Goal: Task Accomplishment & Management: Manage account settings

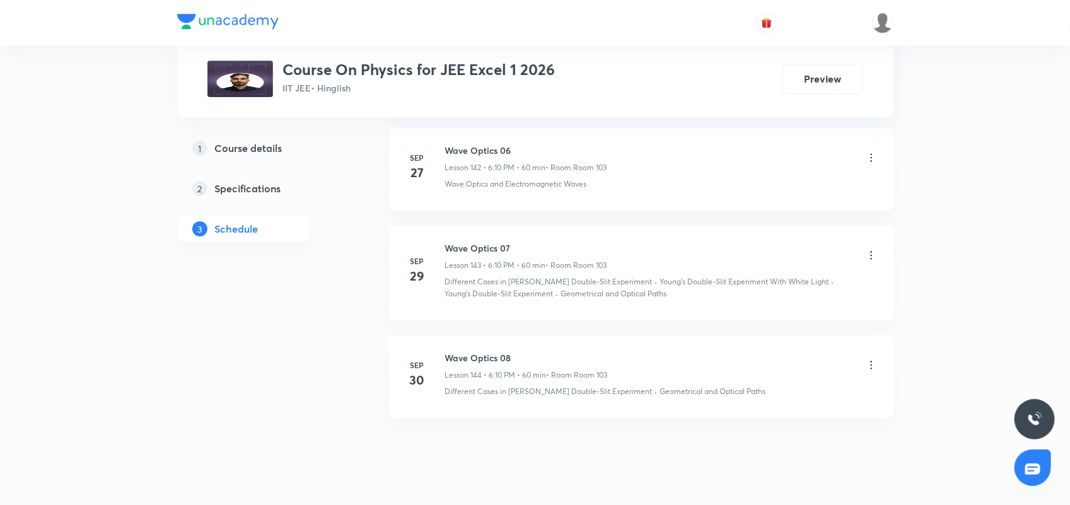
scroll to position [14720, 0]
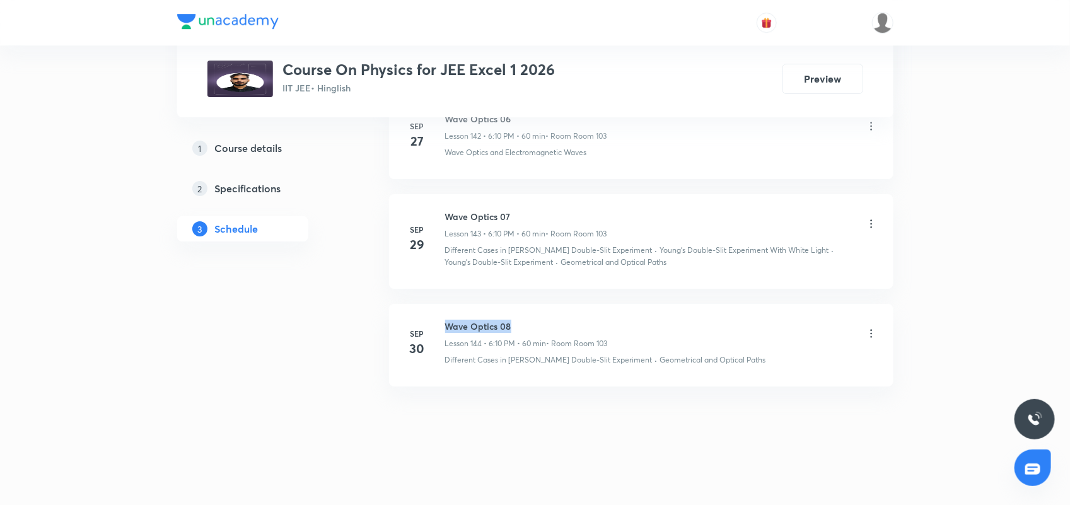
drag, startPoint x: 527, startPoint y: 333, endPoint x: 517, endPoint y: 328, distance: 10.7
click at [517, 328] on h6 "Wave Optics 08" at bounding box center [526, 326] width 163 height 13
copy h6 "Wave Optics 08"
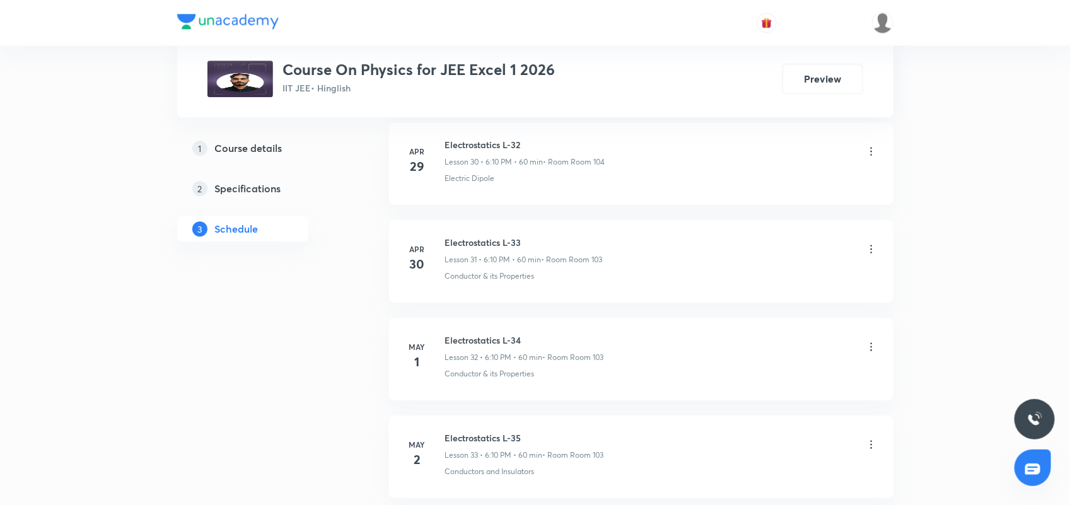
scroll to position [0, 0]
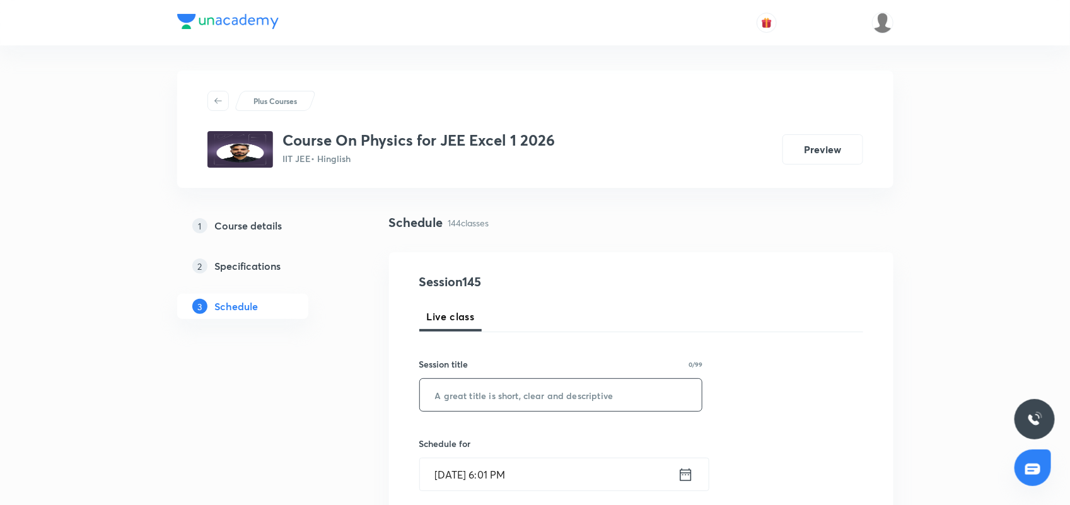
click at [440, 391] on input "text" at bounding box center [561, 395] width 283 height 32
paste input "Wave Optics 08"
type input "Wave Optics 09"
click at [683, 477] on icon at bounding box center [686, 475] width 16 height 18
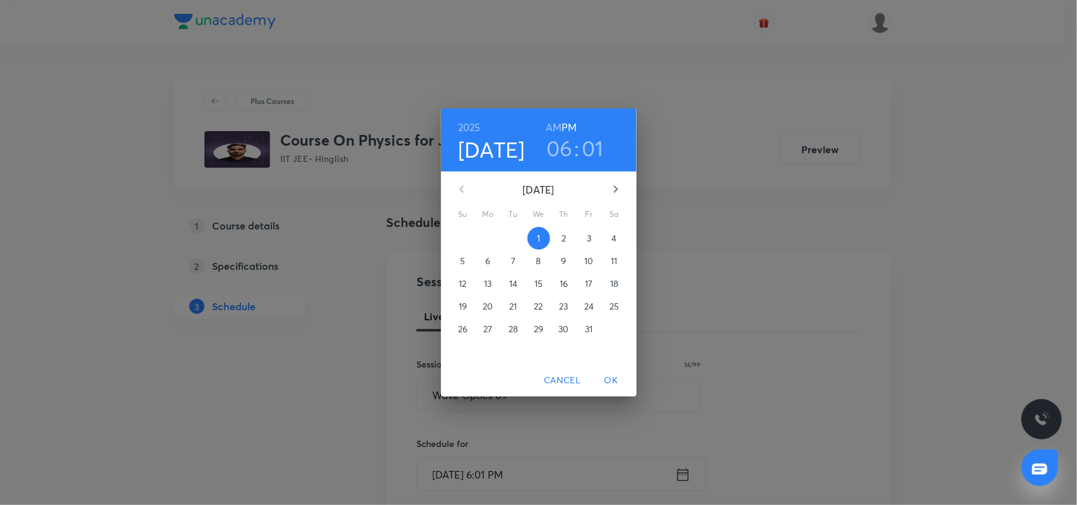
click at [596, 143] on h3 "01" at bounding box center [592, 148] width 22 height 26
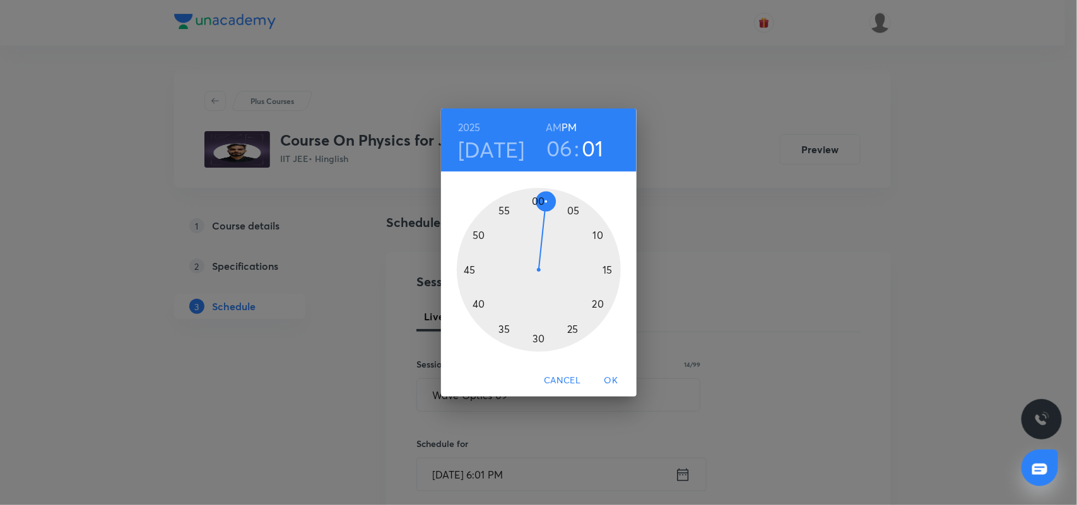
click at [600, 238] on div at bounding box center [539, 270] width 164 height 164
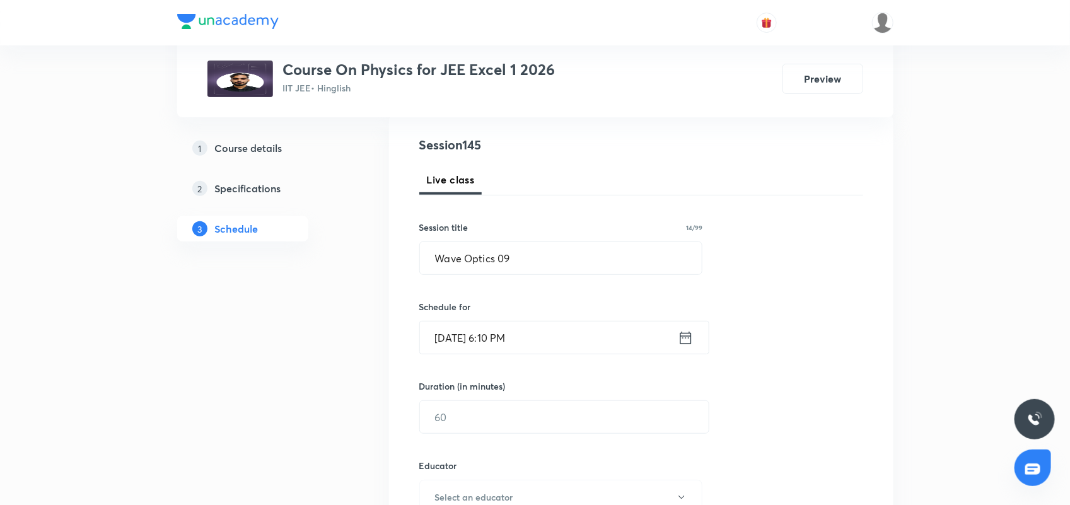
scroll to position [158, 0]
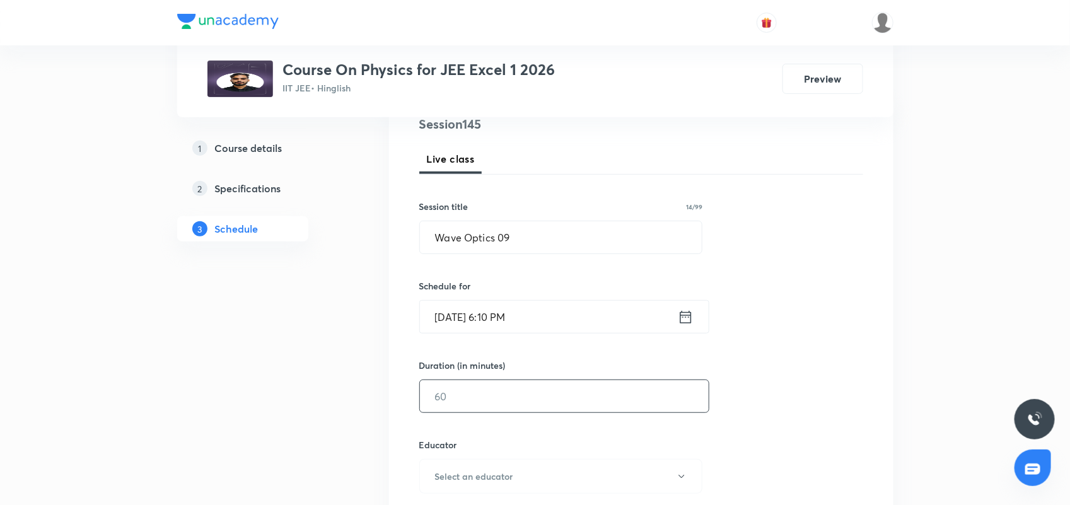
click at [461, 398] on input "text" at bounding box center [564, 396] width 289 height 32
type input "9"
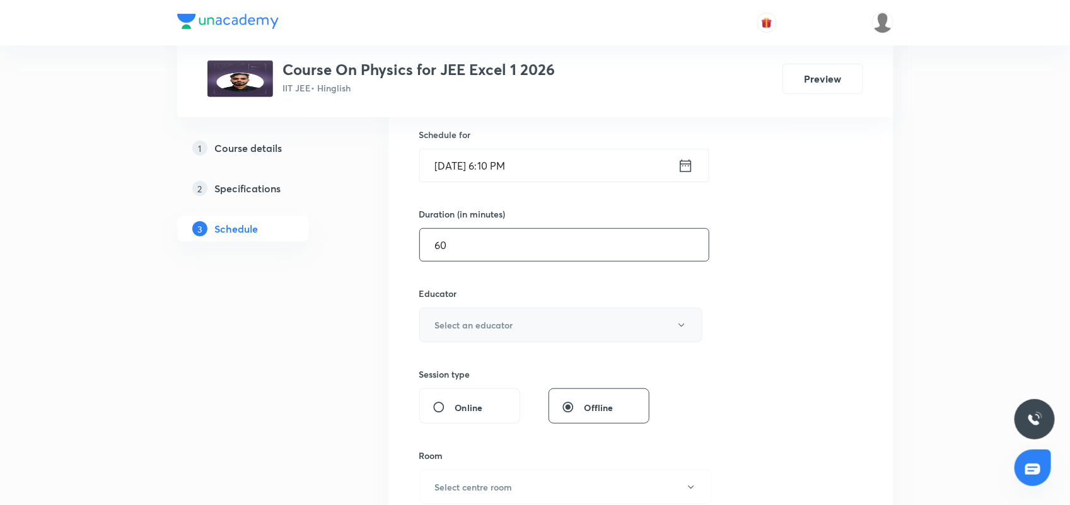
scroll to position [315, 0]
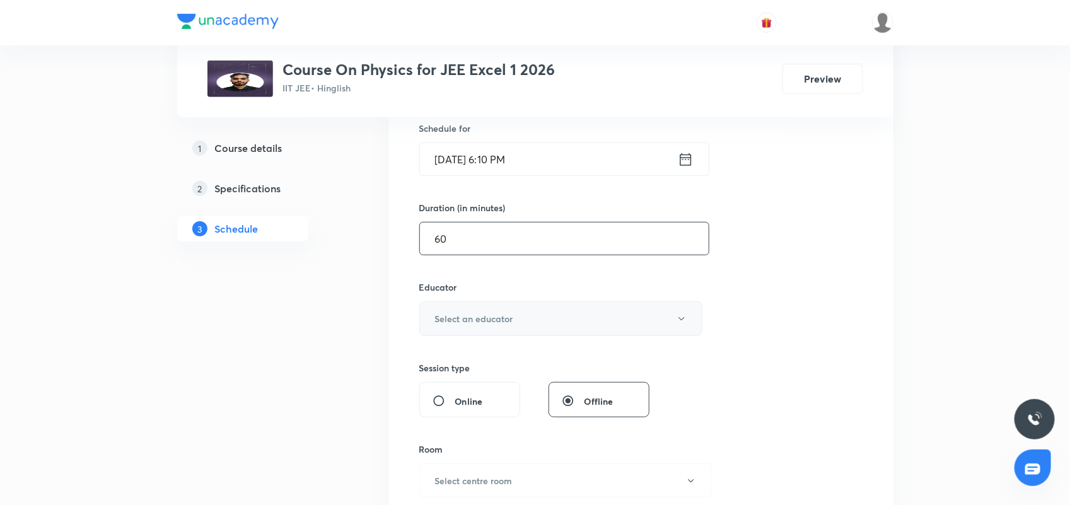
type input "60"
click at [500, 307] on button "Select an educator" at bounding box center [561, 318] width 284 height 35
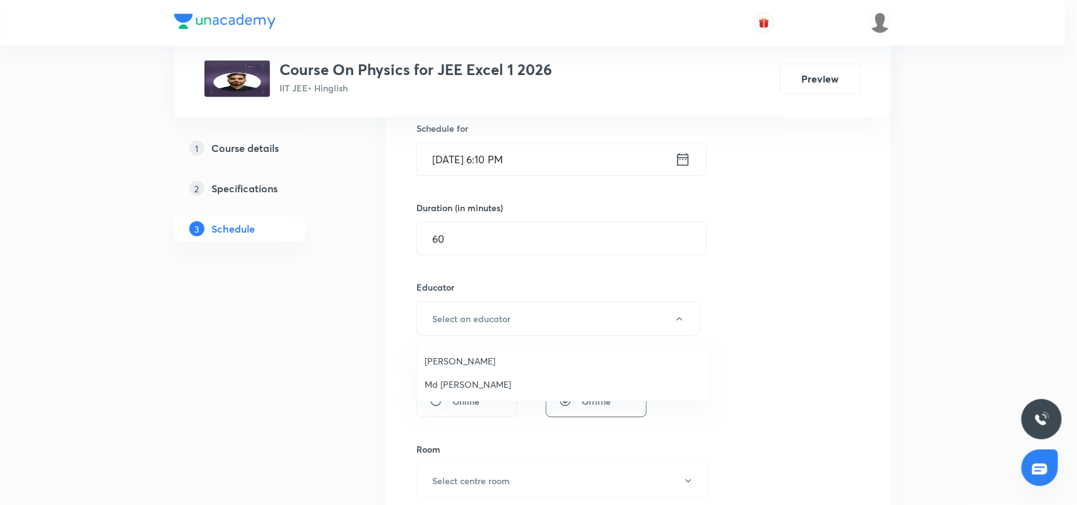
click at [462, 383] on span "Md [PERSON_NAME]" at bounding box center [562, 384] width 276 height 13
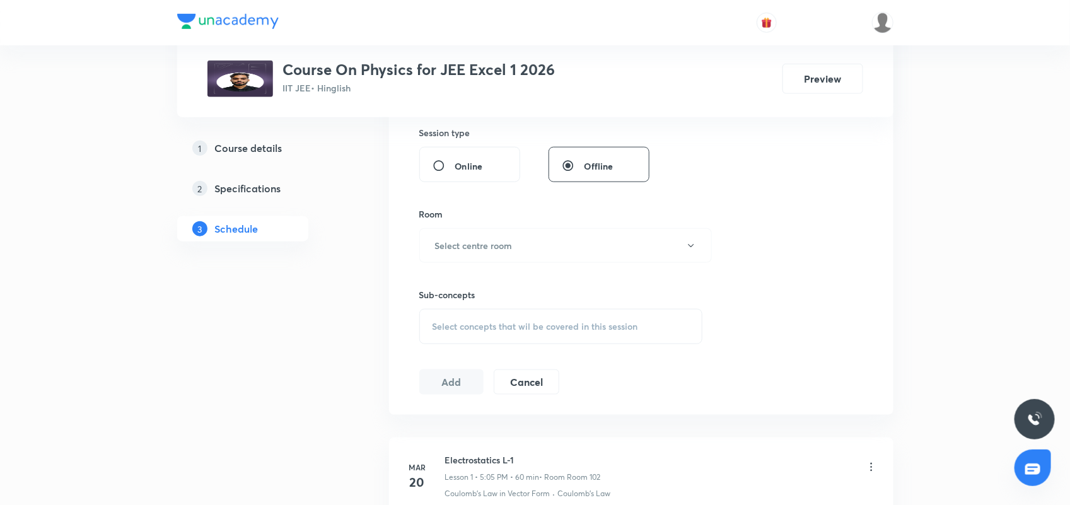
scroll to position [552, 0]
click at [446, 245] on h6 "Select centre room" at bounding box center [474, 244] width 78 height 13
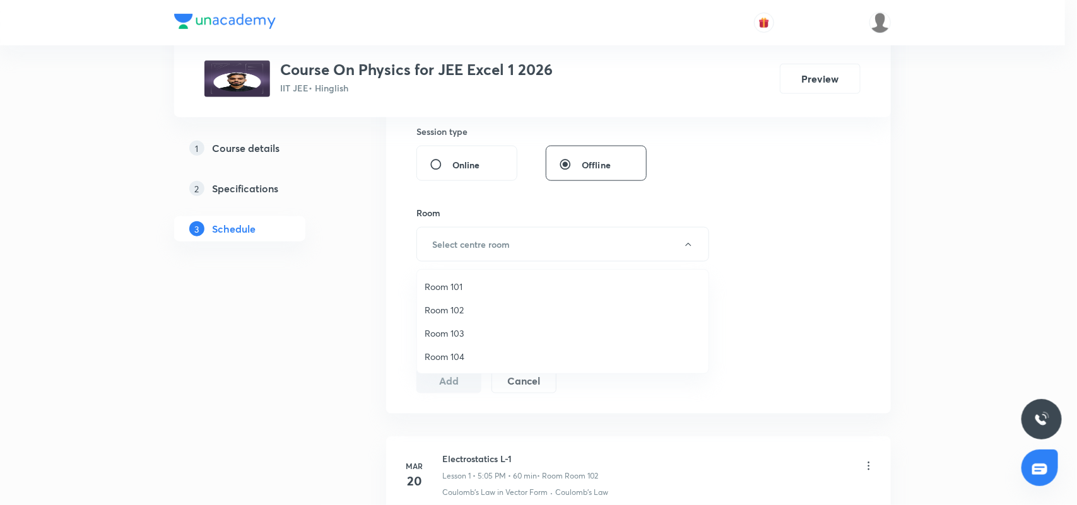
click at [445, 335] on span "Room 103" at bounding box center [562, 333] width 276 height 13
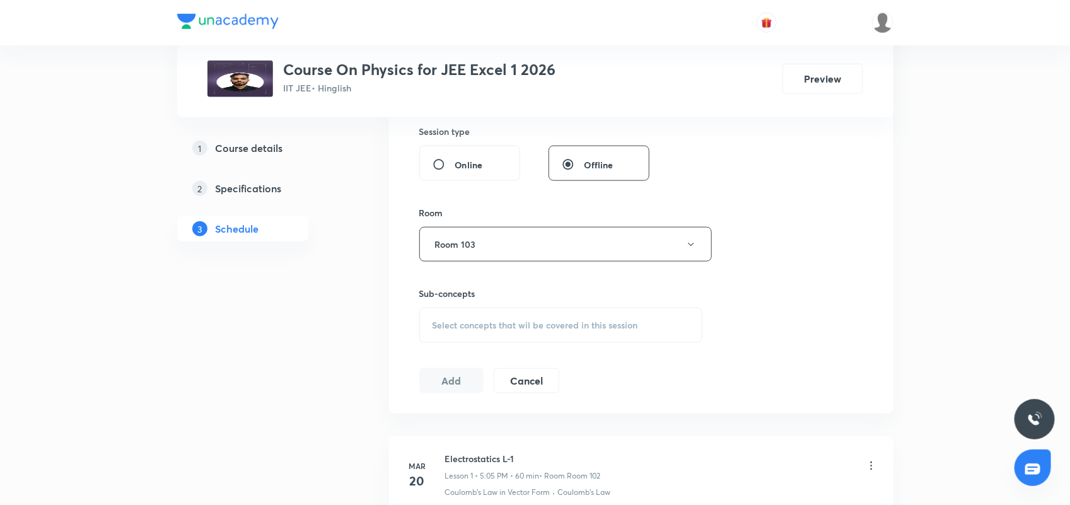
click at [482, 329] on span "Select concepts that wil be covered in this session" at bounding box center [536, 325] width 206 height 10
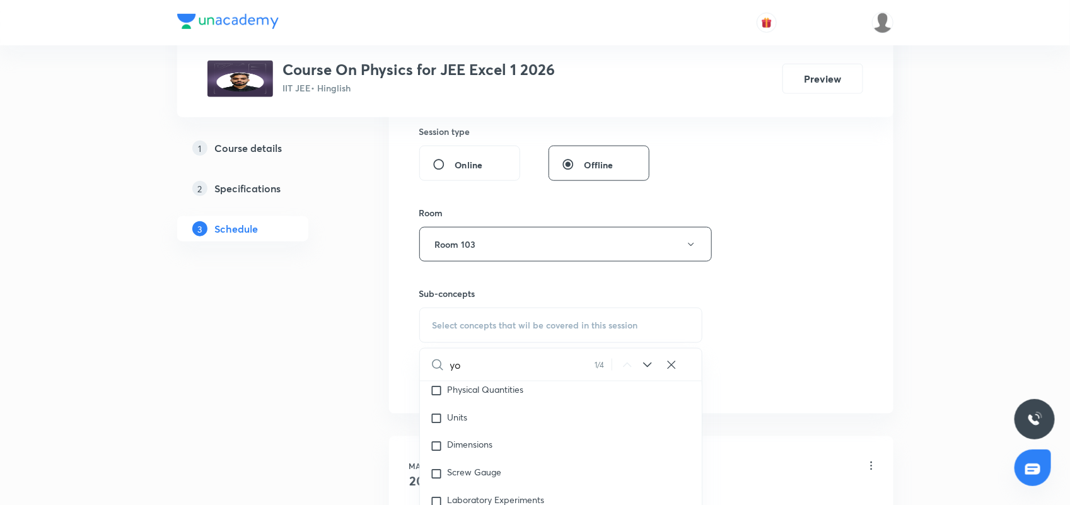
scroll to position [1033, 0]
type input "young"
click at [645, 367] on icon at bounding box center [647, 365] width 15 height 15
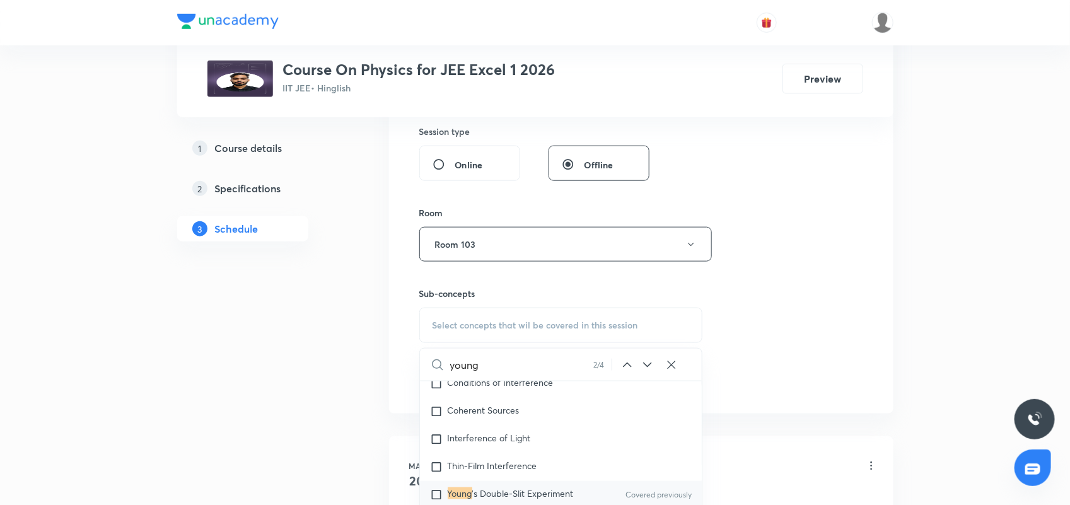
scroll to position [9397, 0]
click at [433, 464] on input "checkbox" at bounding box center [439, 468] width 18 height 13
checkbox input "true"
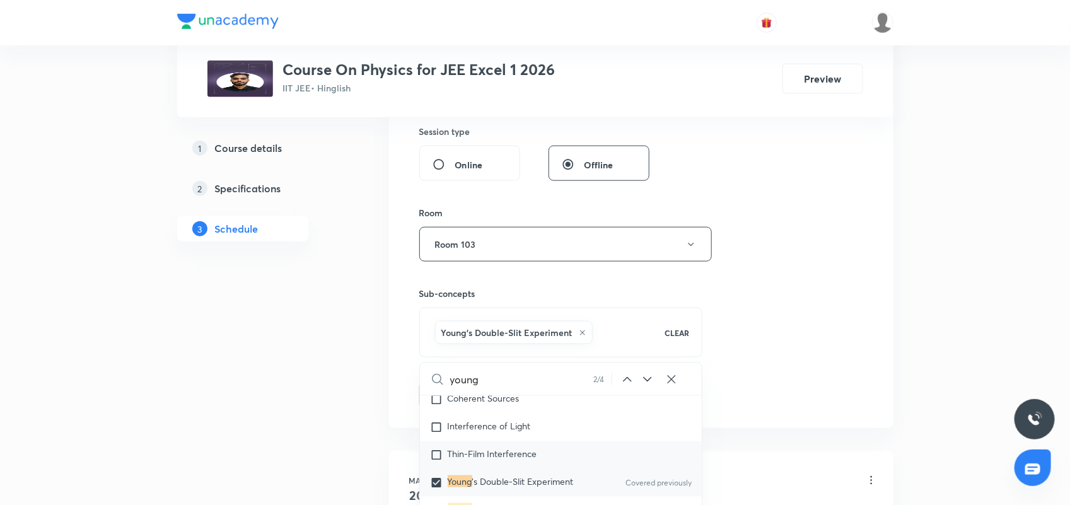
scroll to position [9475, 0]
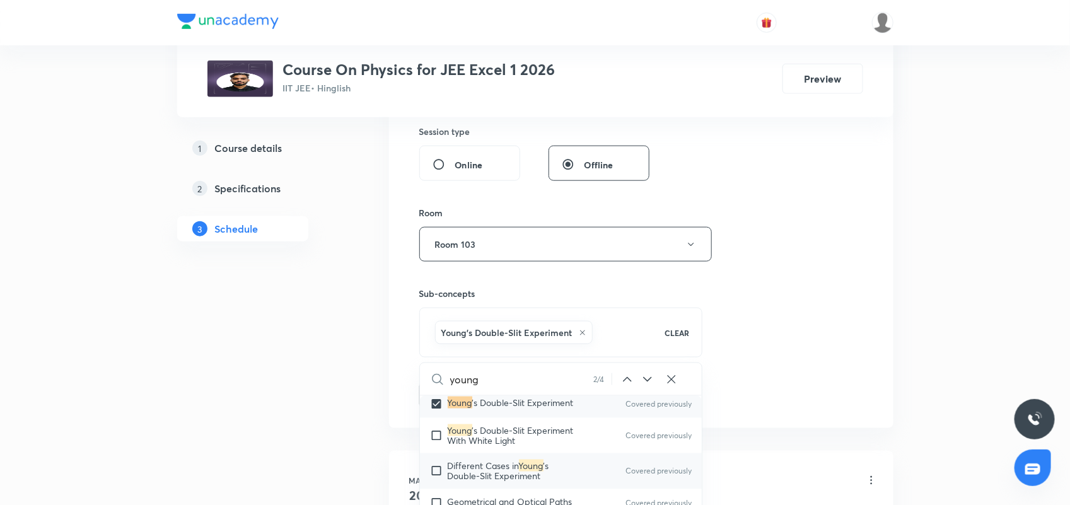
click at [435, 467] on input "checkbox" at bounding box center [439, 471] width 18 height 20
checkbox input "true"
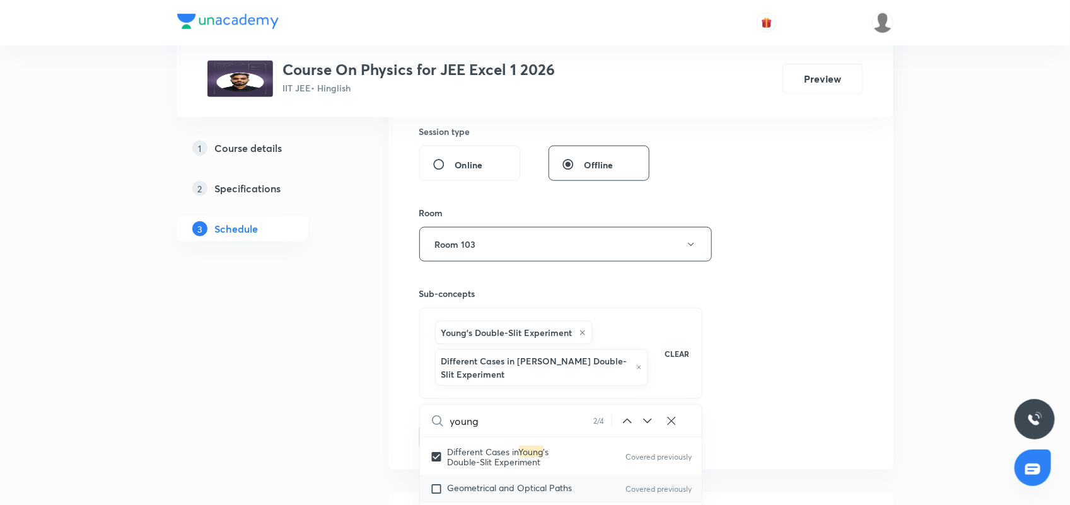
scroll to position [9554, 0]
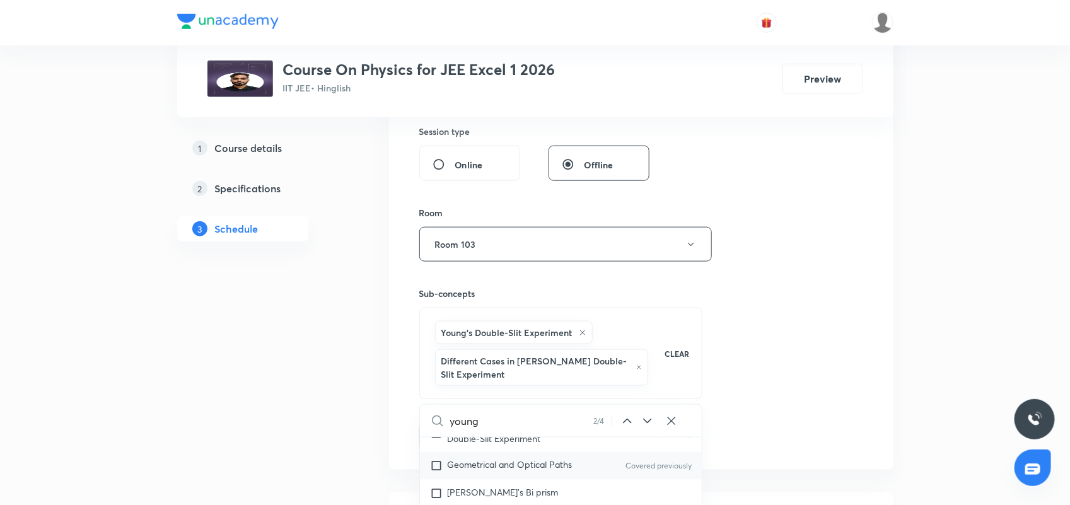
click at [440, 465] on input "checkbox" at bounding box center [439, 466] width 18 height 13
checkbox input "true"
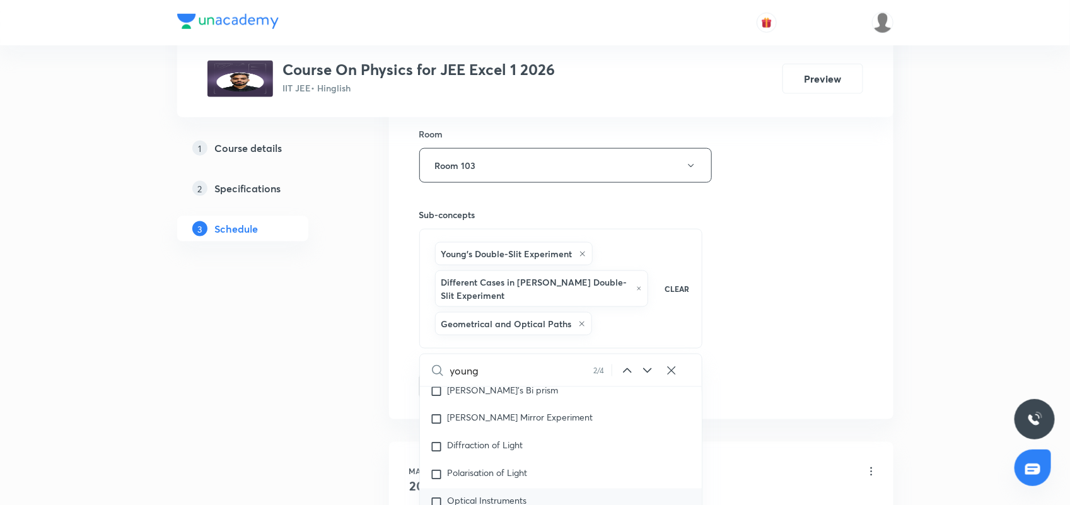
scroll to position [9633, 0]
click at [435, 499] on input "checkbox" at bounding box center [439, 503] width 18 height 13
checkbox input "true"
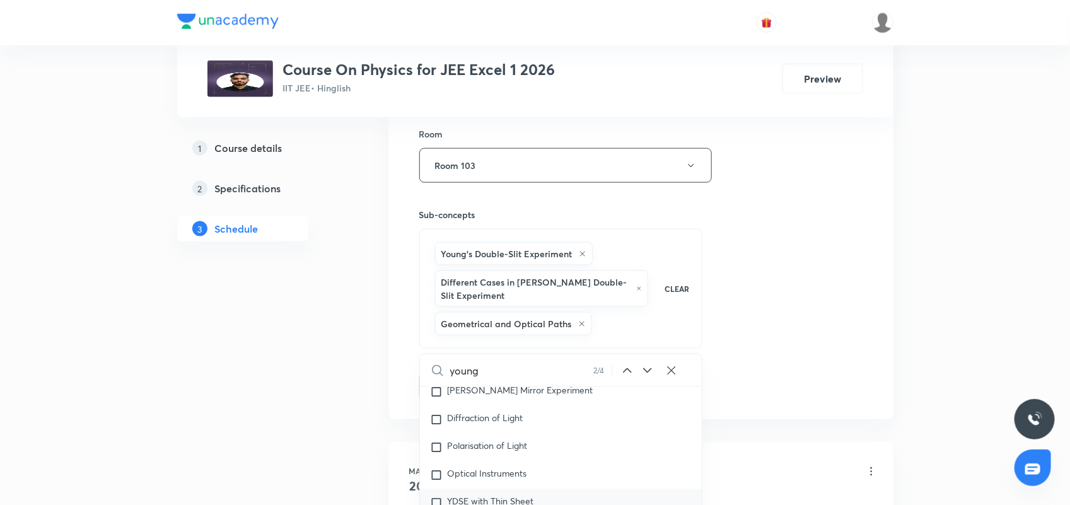
checkbox input "true"
click at [729, 314] on div "Session 145 Live class Session title 14/99 Wave Optics 09 ​ Schedule for [DATE]…" at bounding box center [641, 35] width 444 height 786
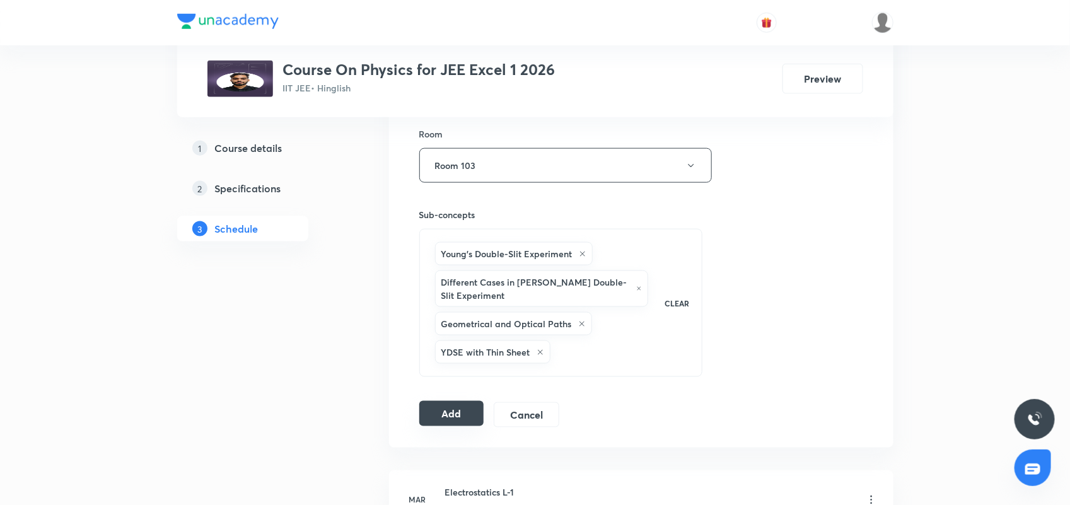
click at [459, 412] on button "Add" at bounding box center [451, 413] width 65 height 25
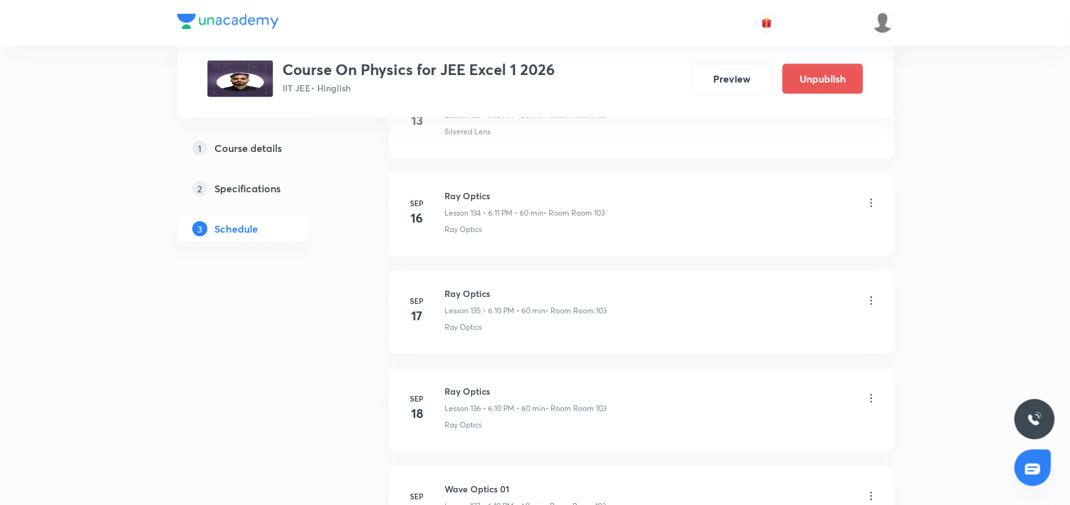
scroll to position [14167, 0]
